Goal: Task Accomplishment & Management: Complete application form

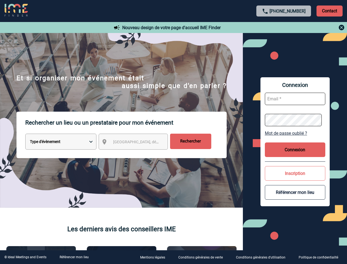
click at [174, 132] on p "Rechercher un lieu ou un prestataire pour mon événement" at bounding box center [126, 123] width 202 height 22
click at [330, 11] on p "Contact" at bounding box center [330, 10] width 26 height 11
click at [284, 27] on div at bounding box center [284, 27] width 122 height 7
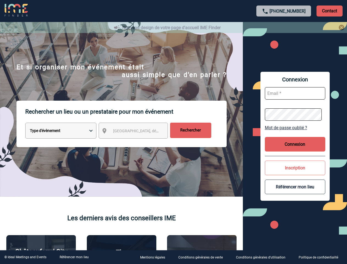
click at [138, 143] on div at bounding box center [169, 129] width 339 height 258
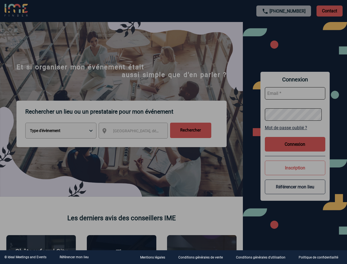
click at [295, 133] on div at bounding box center [173, 132] width 347 height 264
click at [295, 150] on div at bounding box center [173, 132] width 347 height 264
click at [295, 173] on div at bounding box center [173, 132] width 347 height 264
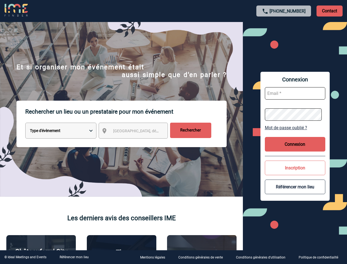
click at [295, 192] on button "Référencer mon lieu" at bounding box center [295, 187] width 60 height 15
click at [74, 257] on link "Référencer mon lieu" at bounding box center [74, 257] width 29 height 4
